Goal: Task Accomplishment & Management: Manage account settings

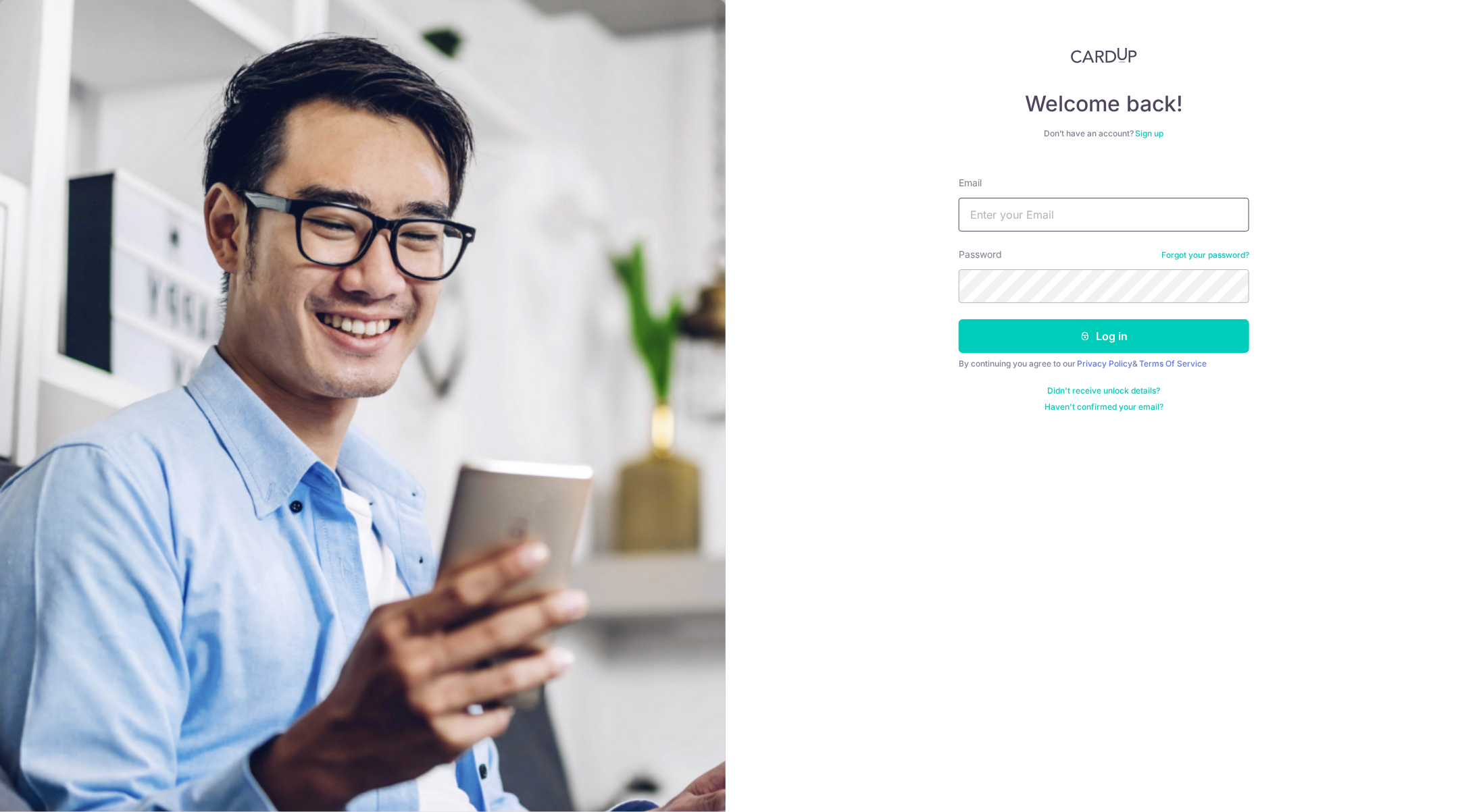
type input "[EMAIL_ADDRESS][DOMAIN_NAME]"
click at [1117, 343] on button "Log in" at bounding box center [1104, 336] width 290 height 34
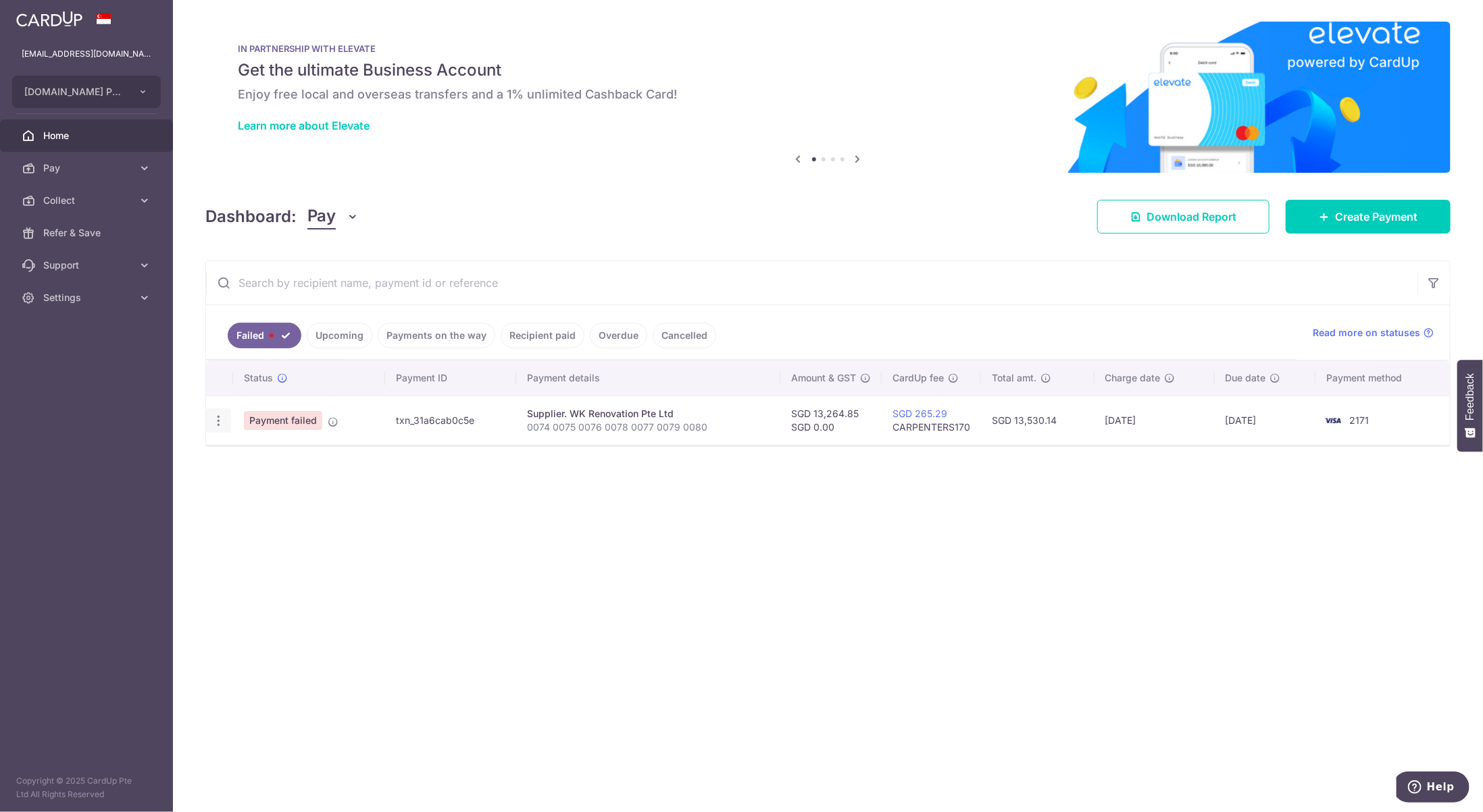
click at [222, 422] on icon "button" at bounding box center [218, 421] width 14 height 14
click at [263, 457] on span "Update payment" at bounding box center [290, 458] width 92 height 16
radio input "true"
type input "13,264.85"
type input "0.00"
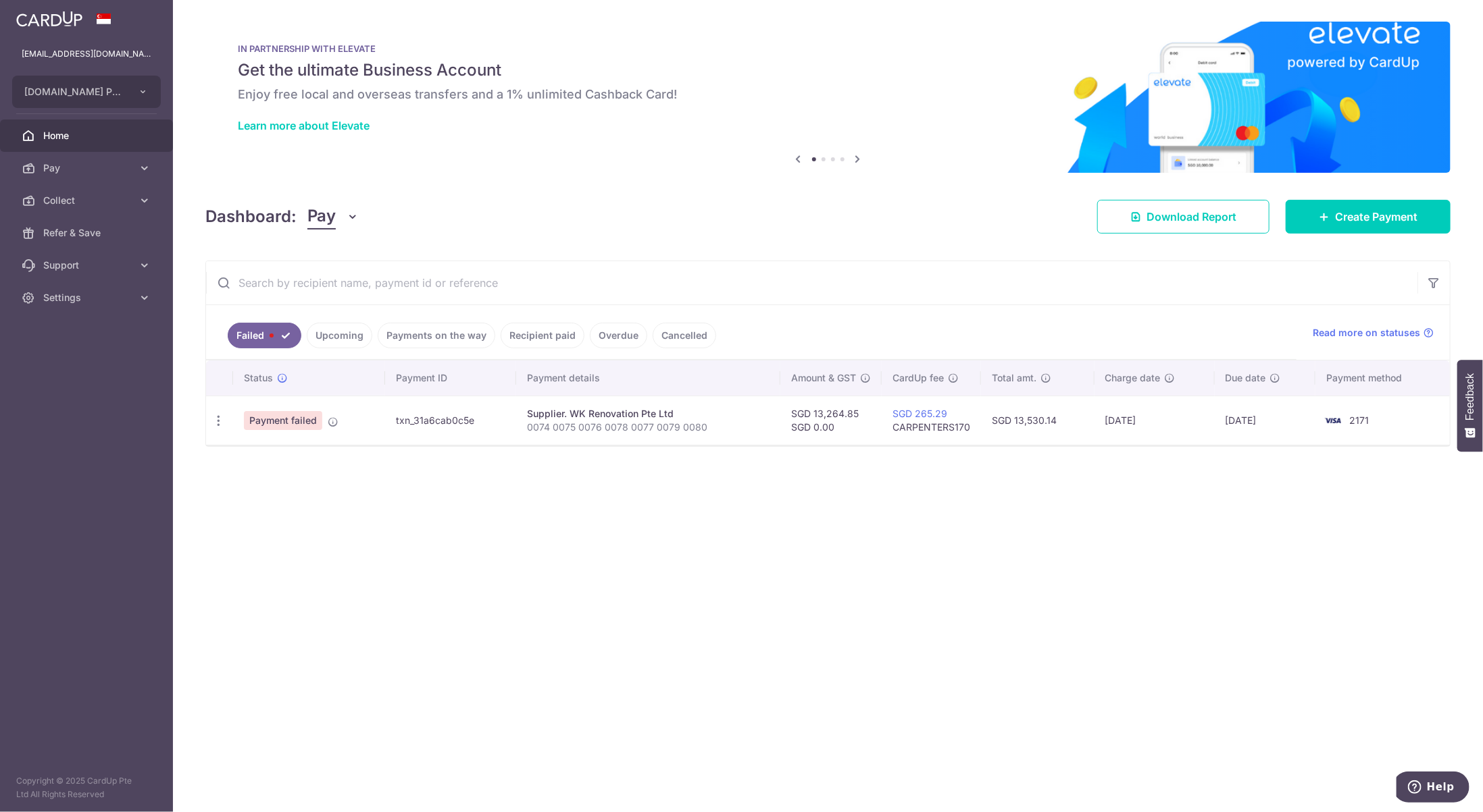
type input "0074 0075 0076 0078 0077 0079 0080"
type input "kak ceiling"
type input "CARPENTERS170"
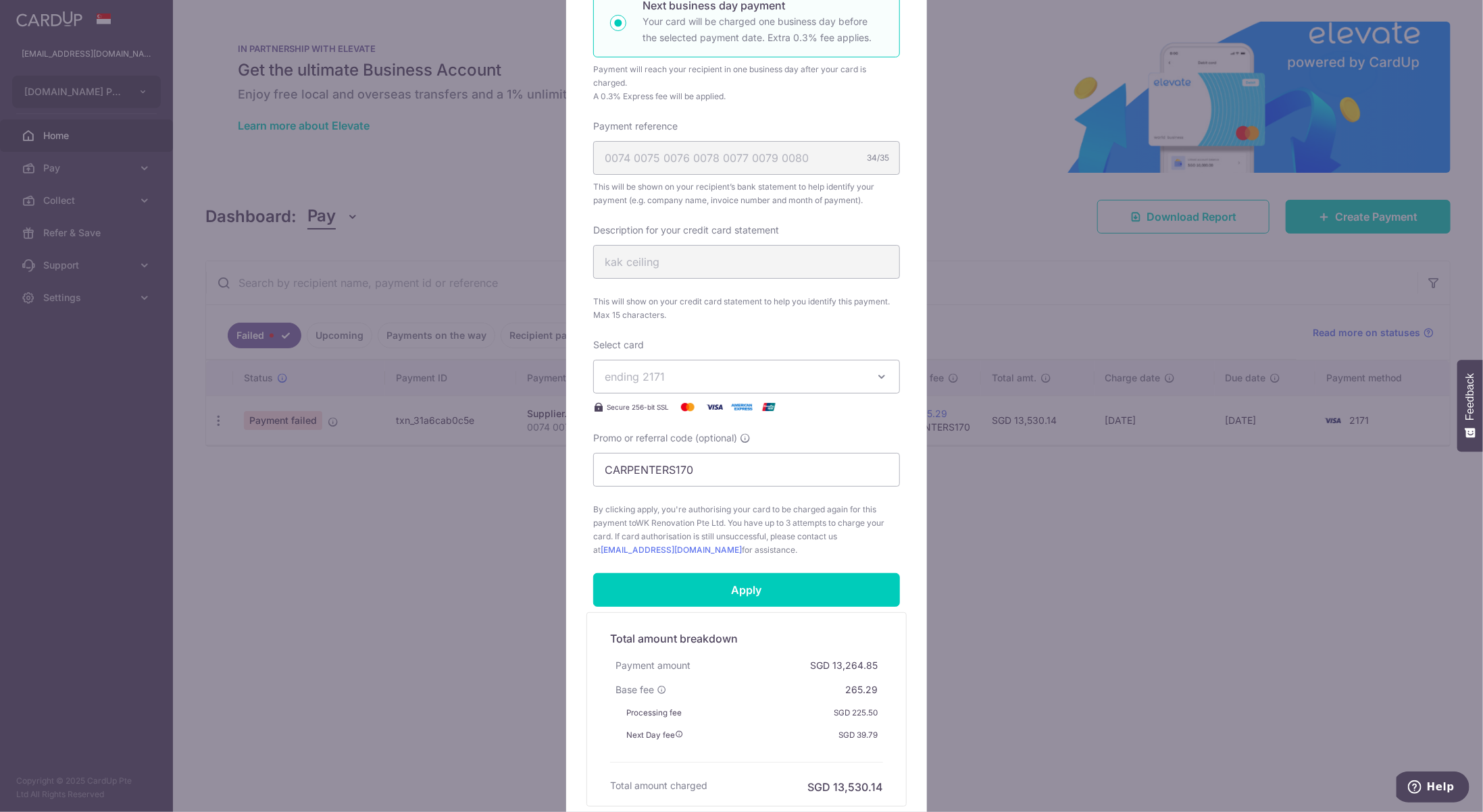
scroll to position [337, 0]
click at [827, 384] on button "ending 2171" at bounding box center [746, 372] width 307 height 34
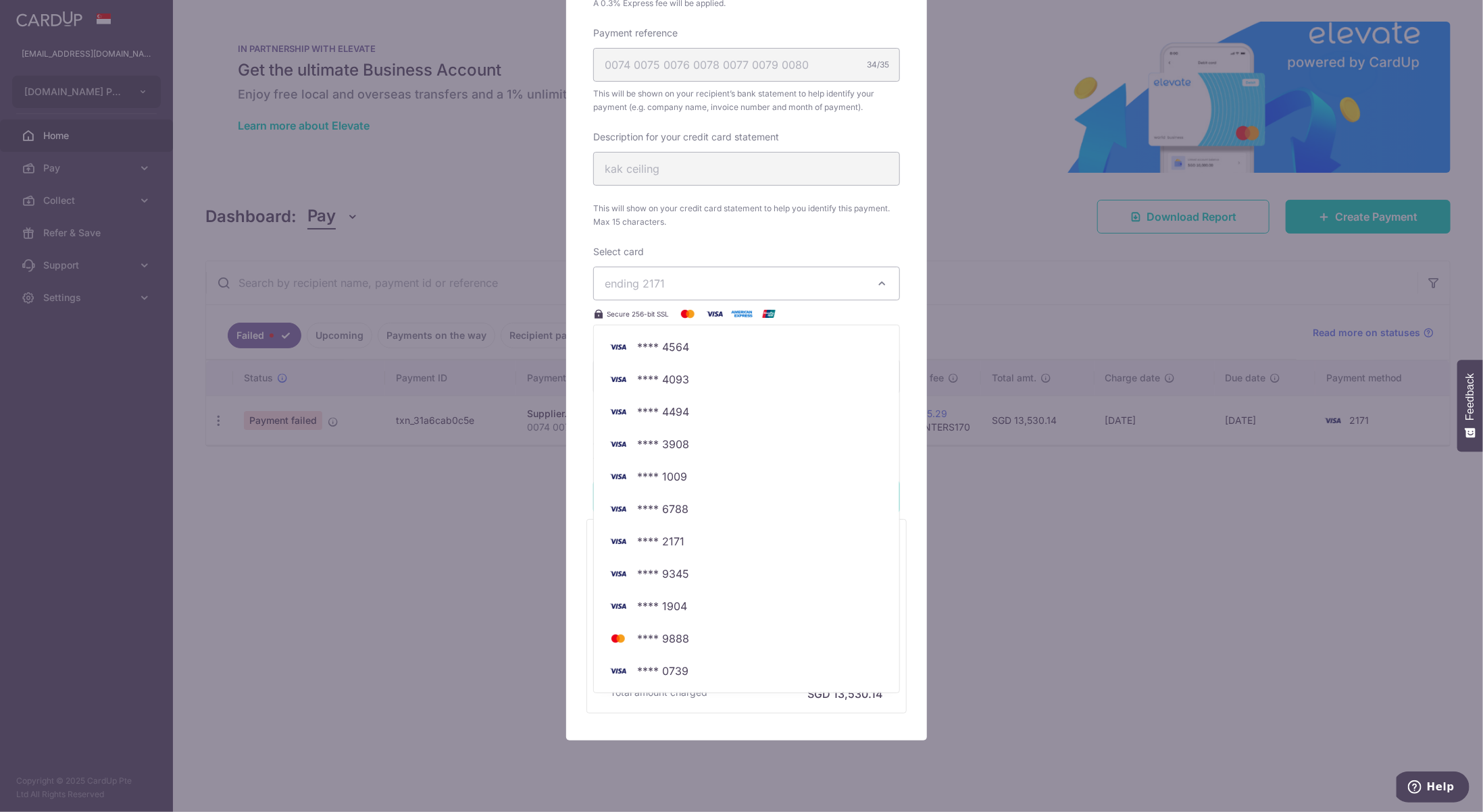
scroll to position [449, 0]
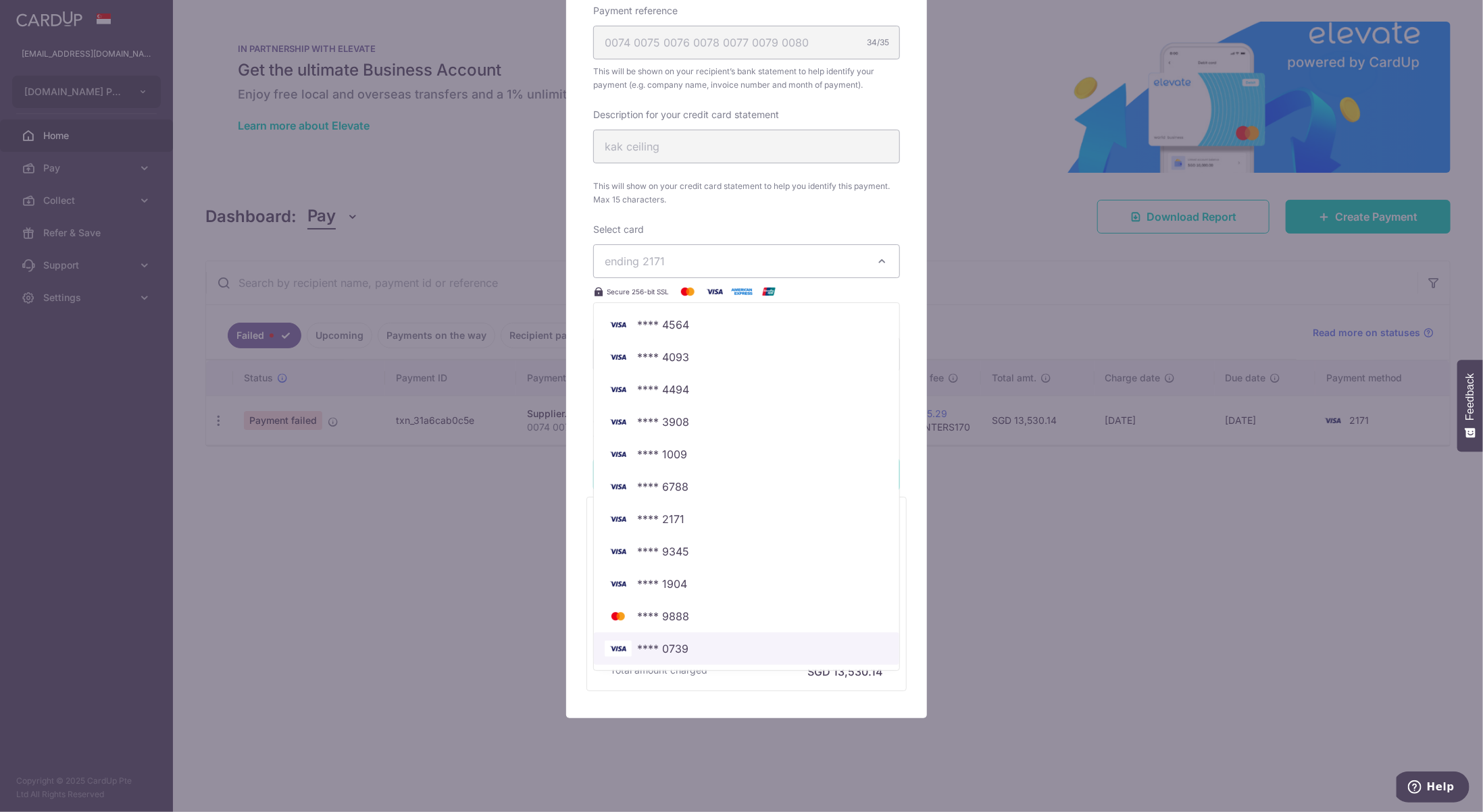
click at [729, 647] on span "**** 0739" at bounding box center [747, 649] width 284 height 16
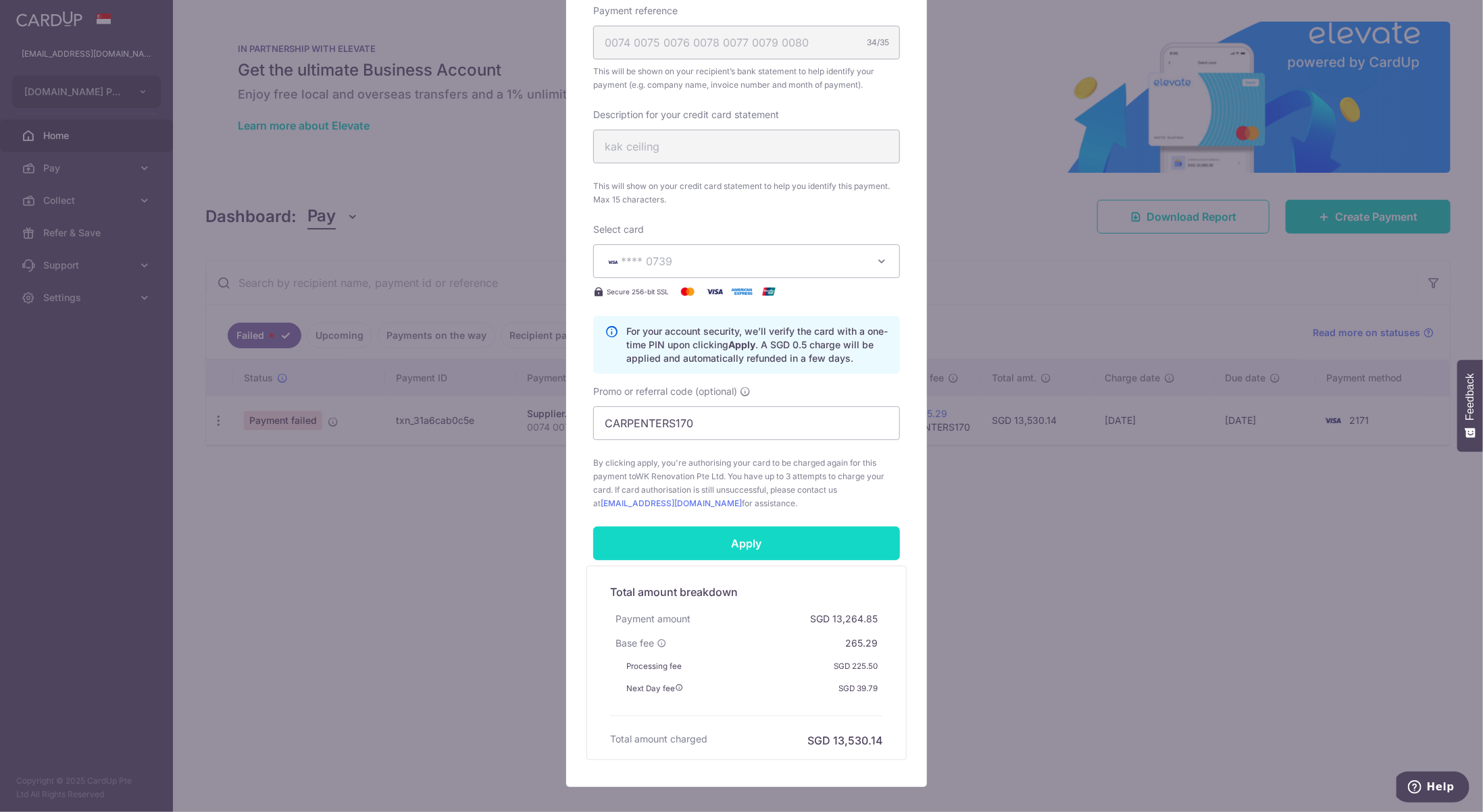
click at [811, 537] on input "Apply" at bounding box center [746, 543] width 307 height 34
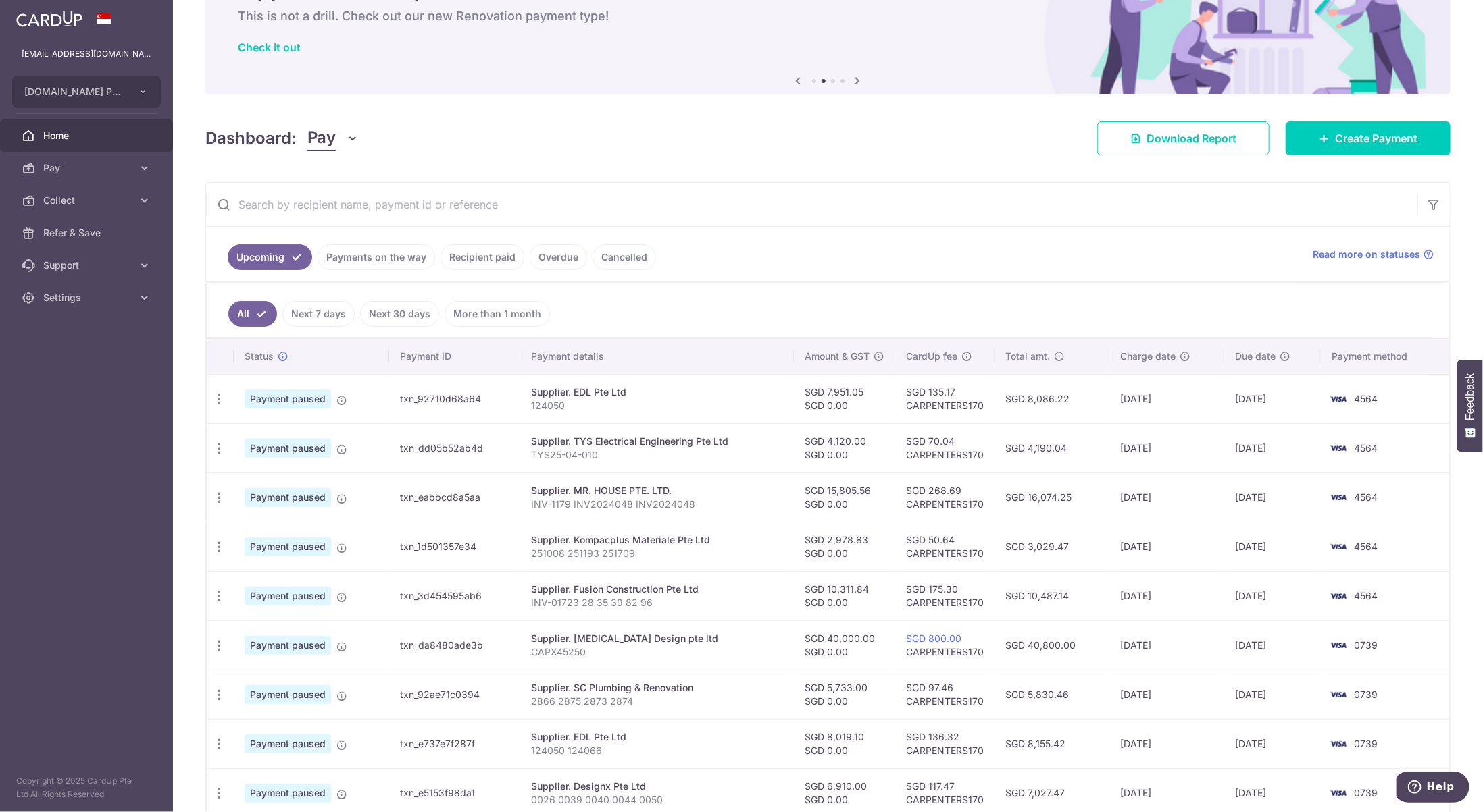
scroll to position [202, 0]
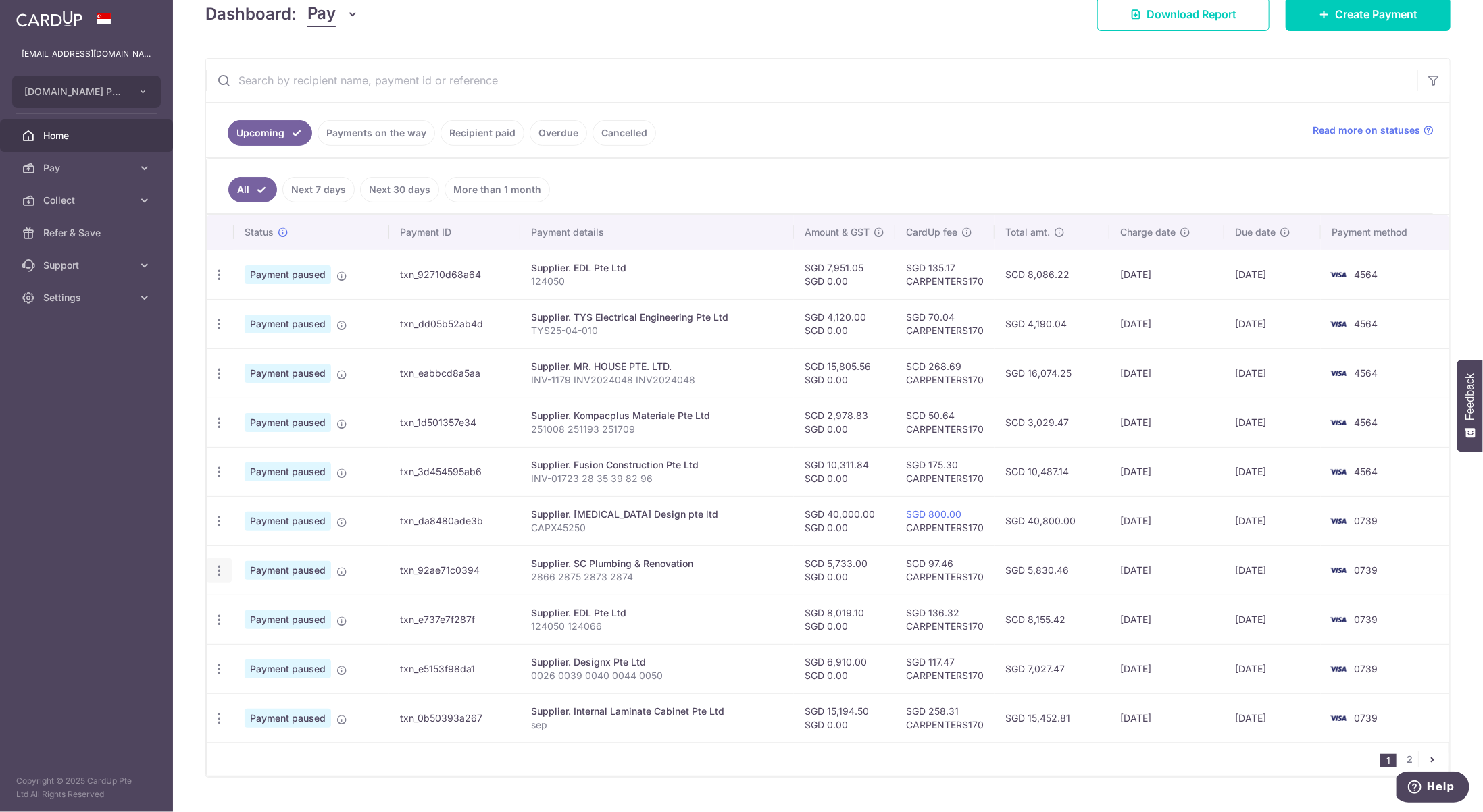
click at [220, 570] on icon "button" at bounding box center [219, 570] width 14 height 14
click at [276, 601] on span "Update payment" at bounding box center [290, 608] width 92 height 16
radio input "true"
type input "5,733.00"
type input "0.00"
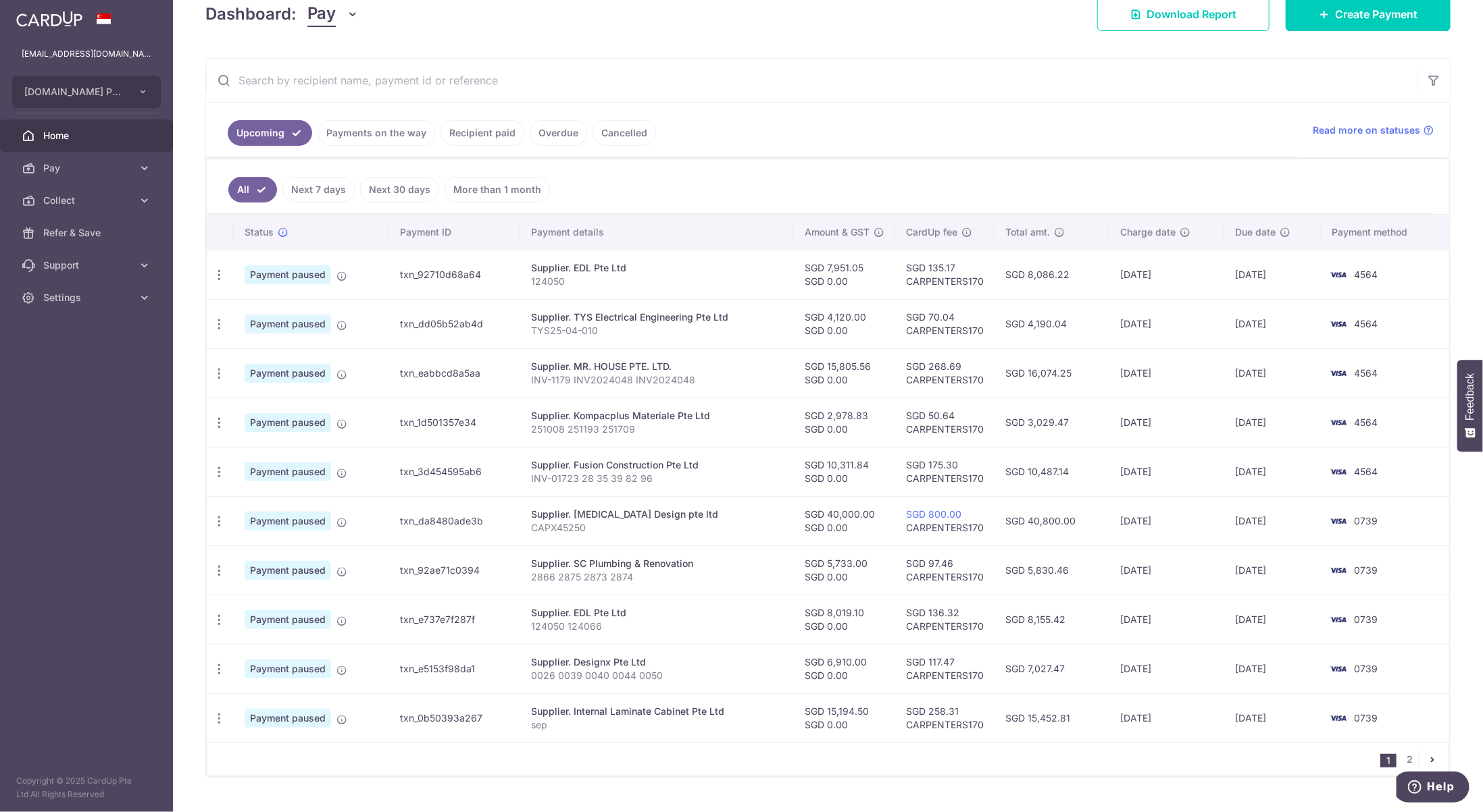
type input "08/10/2025"
type input "2866 2875 2873 2874"
type input "sc plumbing"
type input "CARPENTERS170"
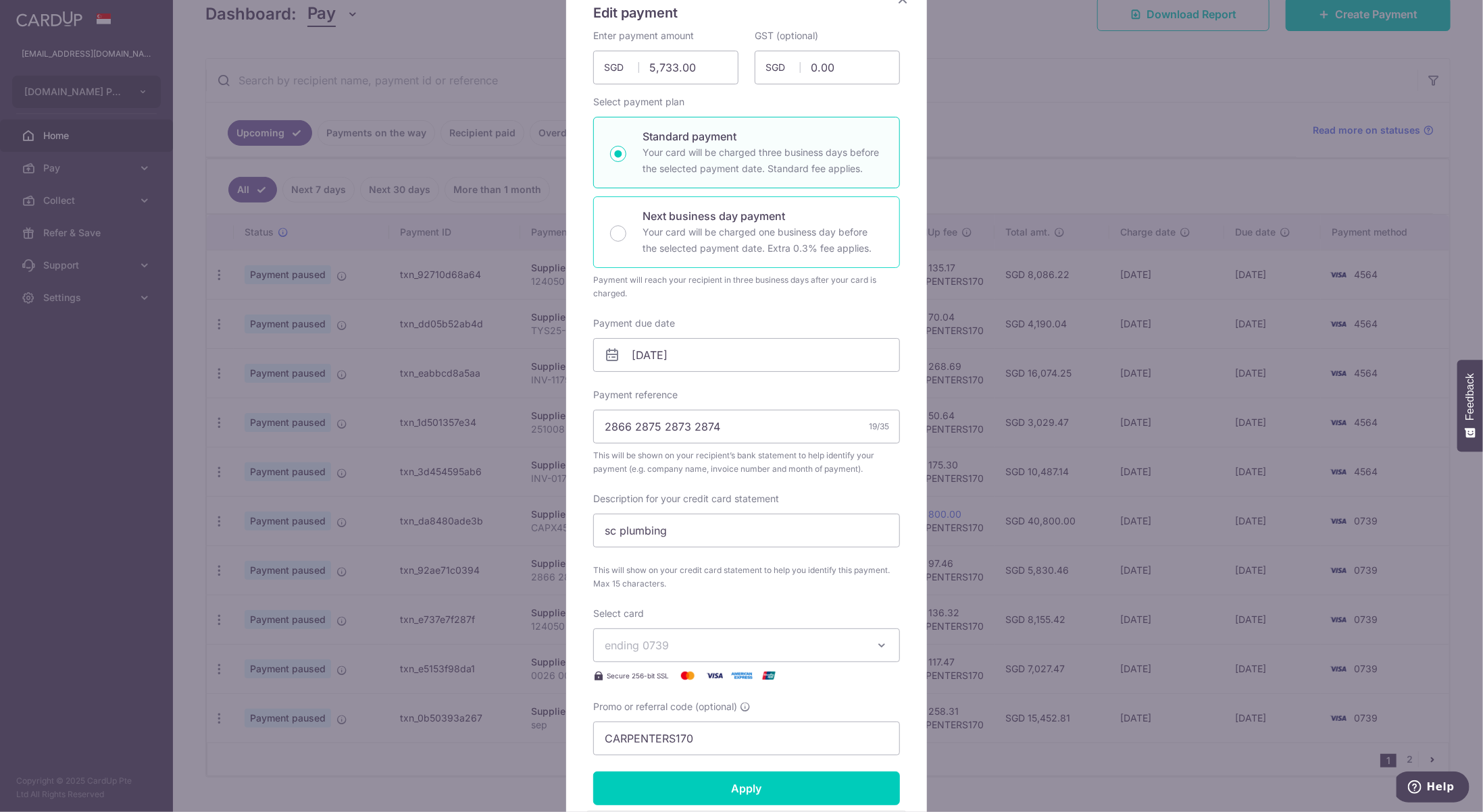
scroll to position [135, 0]
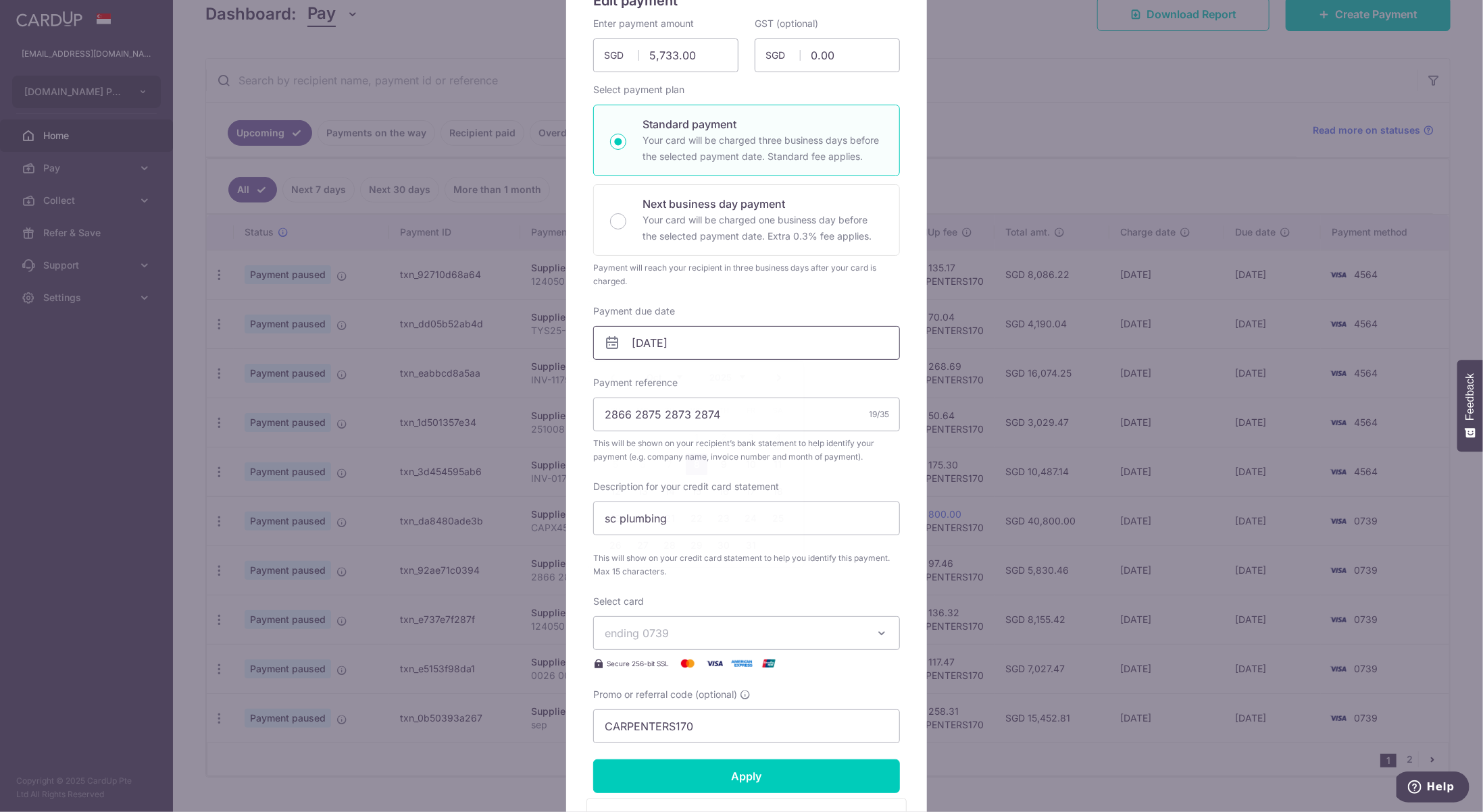
click at [743, 351] on input "08/10/2025" at bounding box center [746, 343] width 307 height 34
click at [810, 339] on input "08/10/2025" at bounding box center [746, 343] width 307 height 34
click at [878, 371] on div "Enter payment amount 5,733.00 5733.00 SGD To change the payment amount, please …" at bounding box center [746, 381] width 307 height 727
click at [790, 346] on input "08/10/2025" at bounding box center [746, 343] width 307 height 34
click at [724, 466] on link "9" at bounding box center [724, 464] width 22 height 22
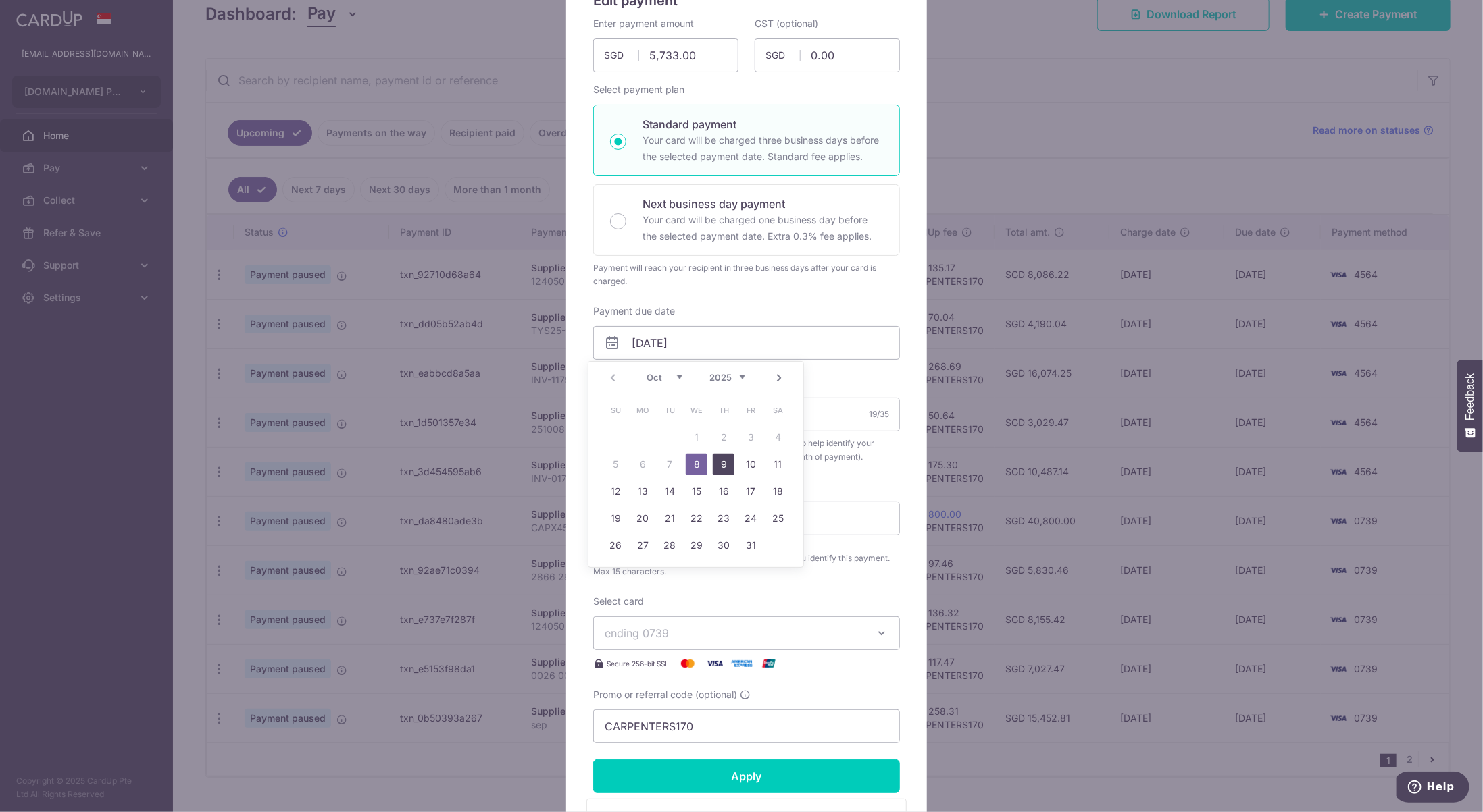
type input "09/10/2025"
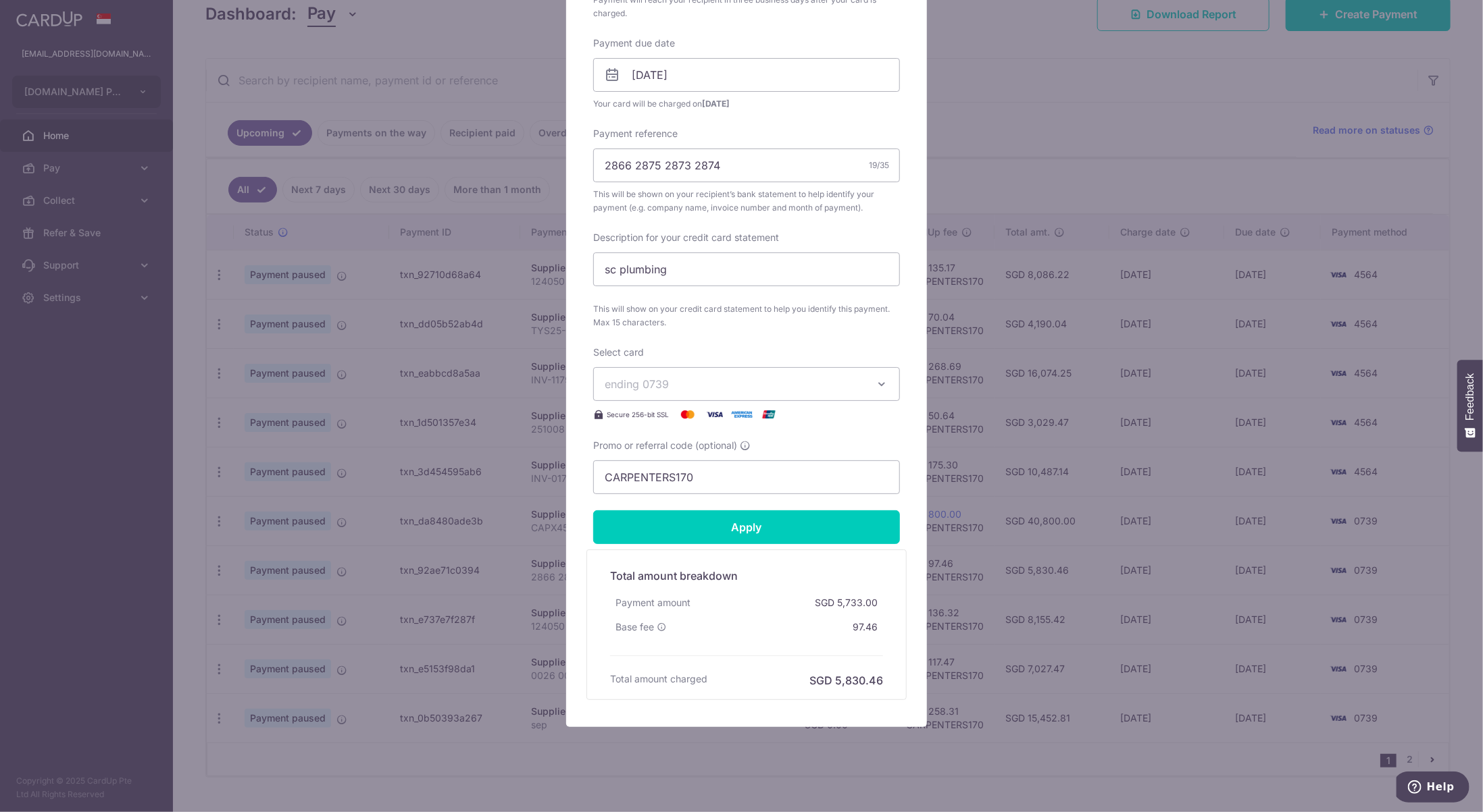
scroll to position [405, 0]
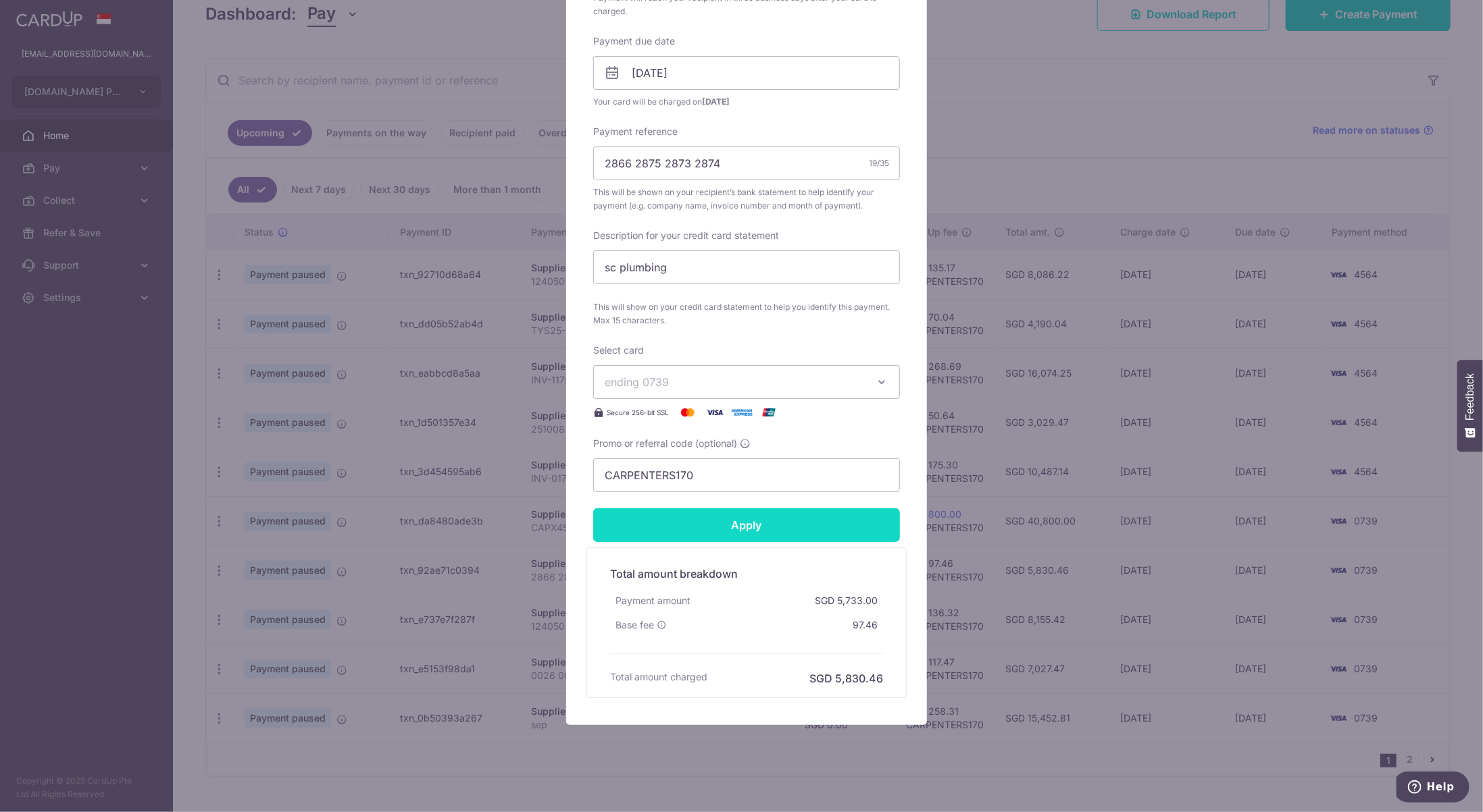
click at [795, 534] on input "Apply" at bounding box center [746, 525] width 307 height 34
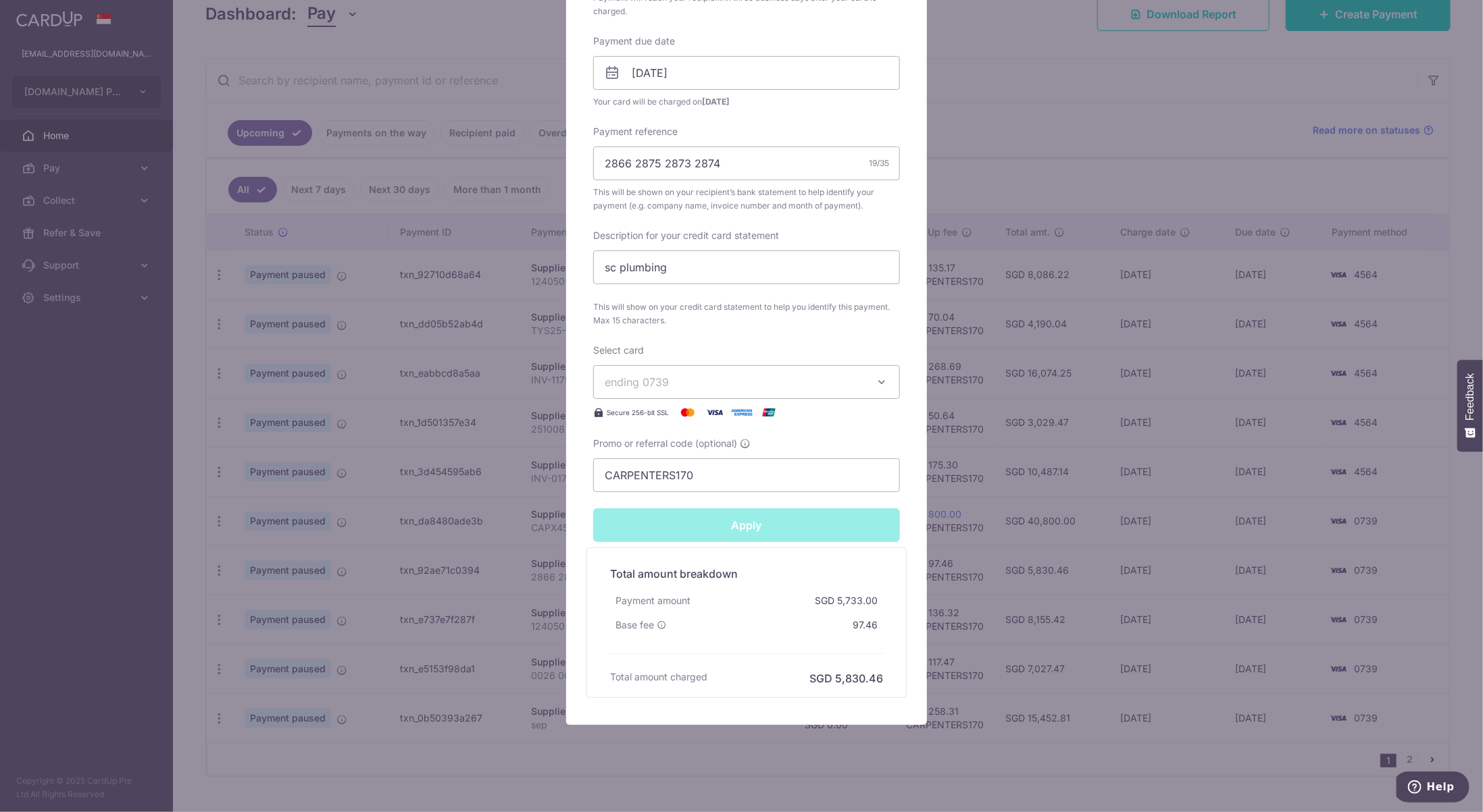
type input "Successfully Applied"
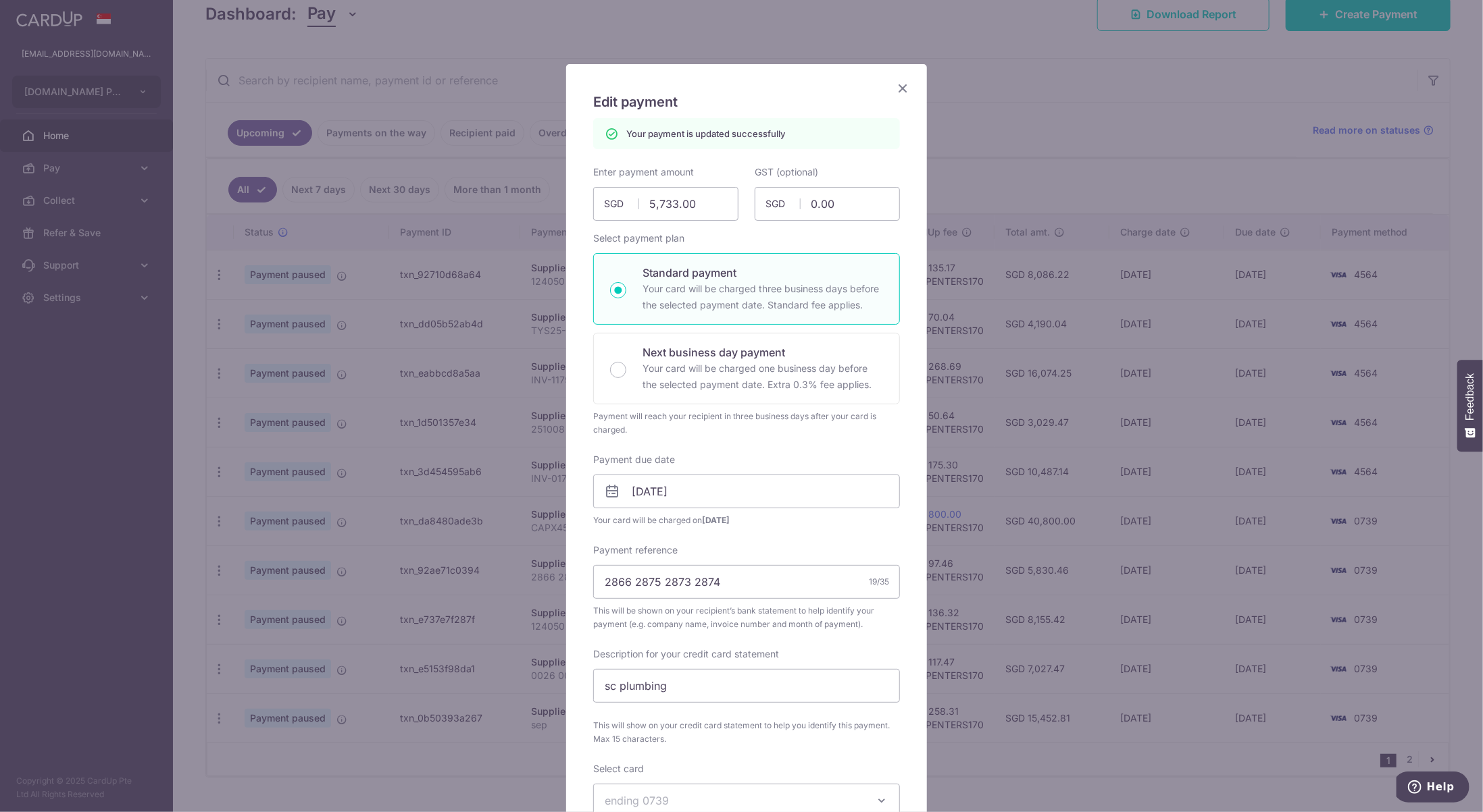
scroll to position [0, 0]
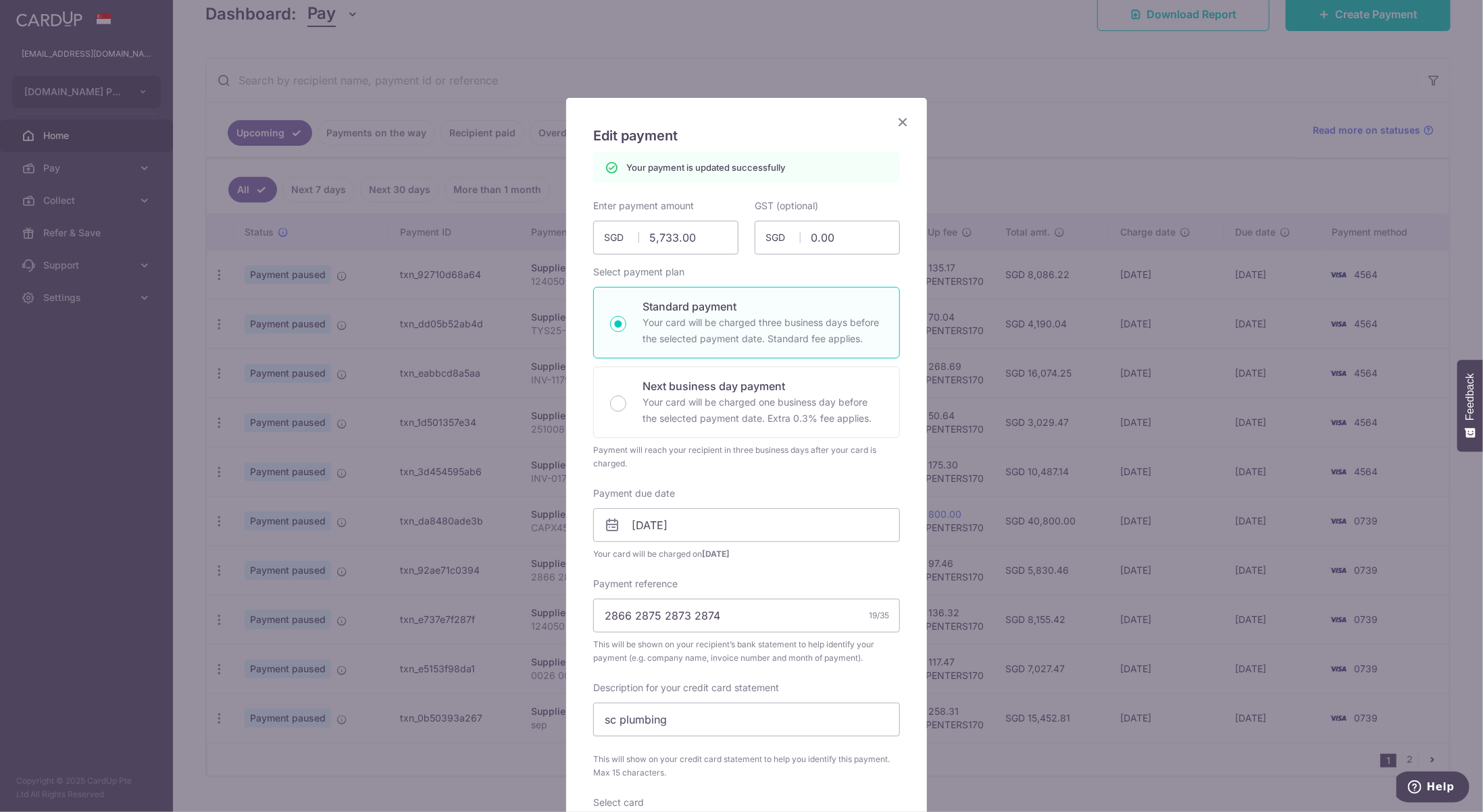
click at [898, 124] on icon "Close" at bounding box center [903, 122] width 16 height 17
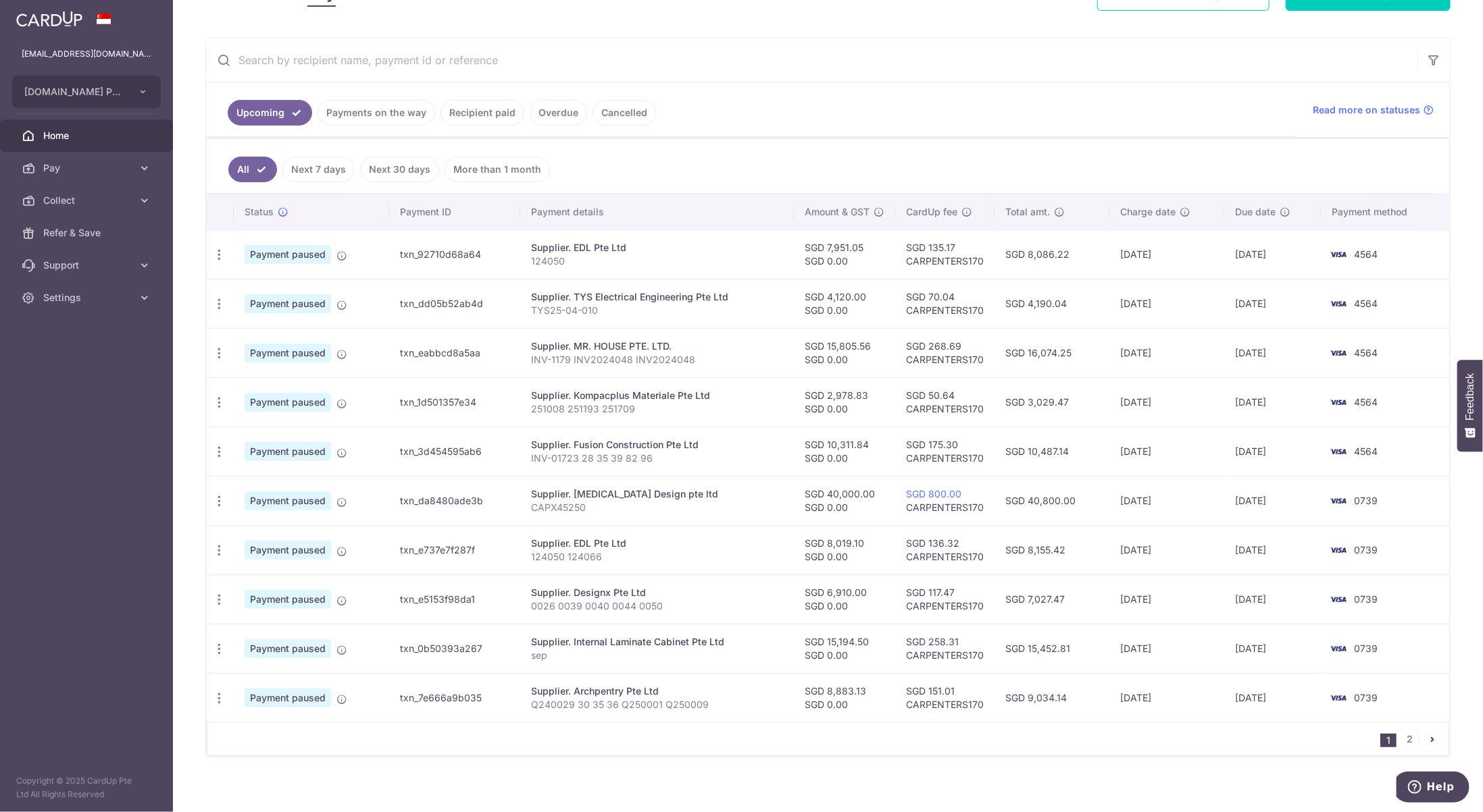
scroll to position [223, 0]
click at [1404, 737] on link "2" at bounding box center [1410, 740] width 16 height 16
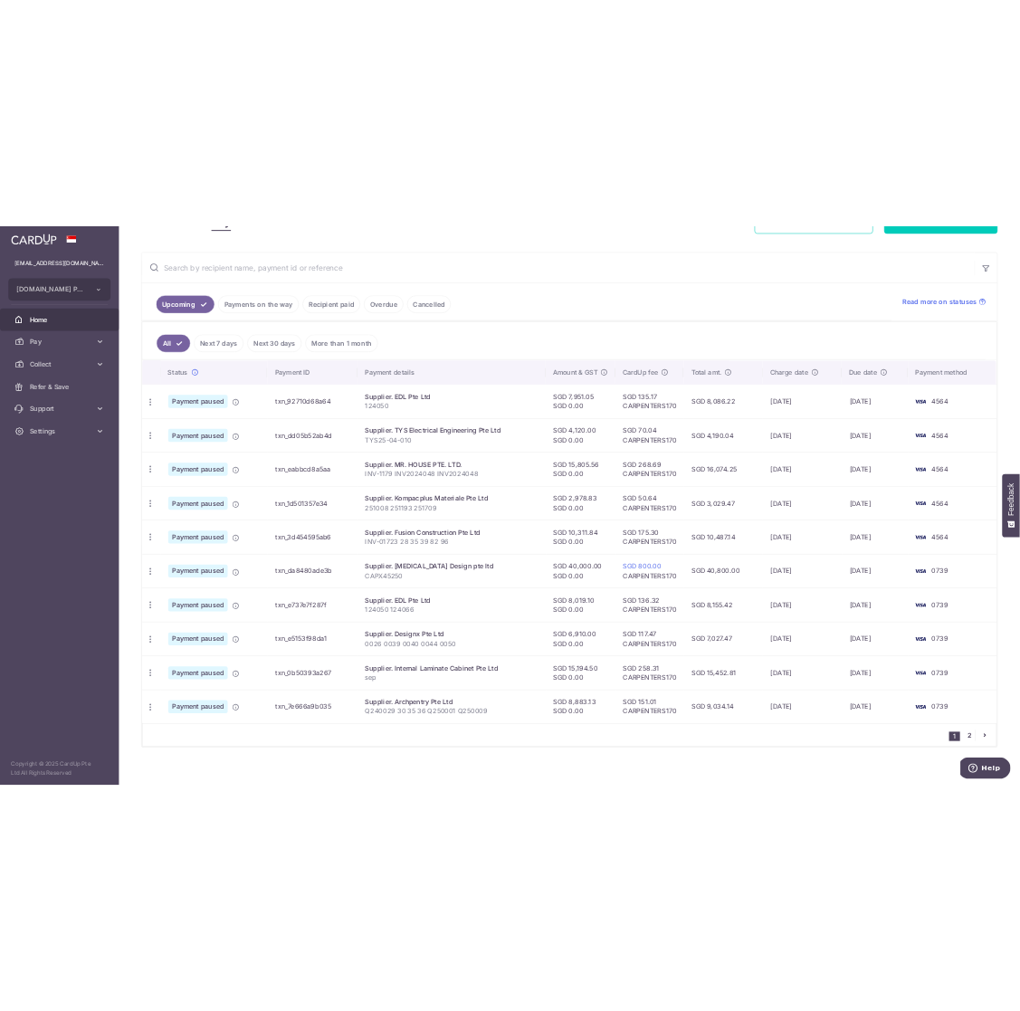
scroll to position [0, 0]
